Goal: Information Seeking & Learning: Learn about a topic

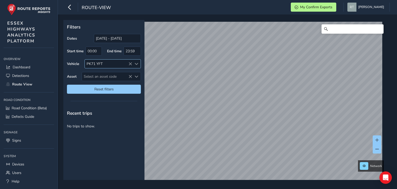
click at [128, 64] on icon at bounding box center [130, 64] width 4 height 4
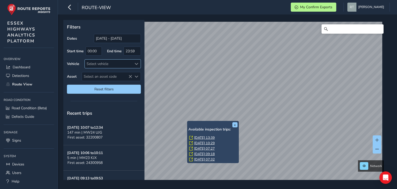
click at [199, 139] on link "[DATE] 13:39" at bounding box center [204, 137] width 21 height 5
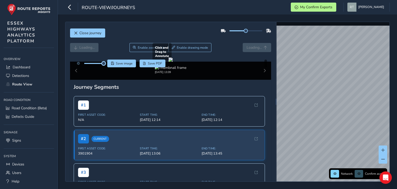
drag, startPoint x: 94, startPoint y: 62, endPoint x: 113, endPoint y: 67, distance: 19.3
click at [110, 65] on div "Save image Save PDF" at bounding box center [119, 63] width 91 height 8
